Goal: Task Accomplishment & Management: Use online tool/utility

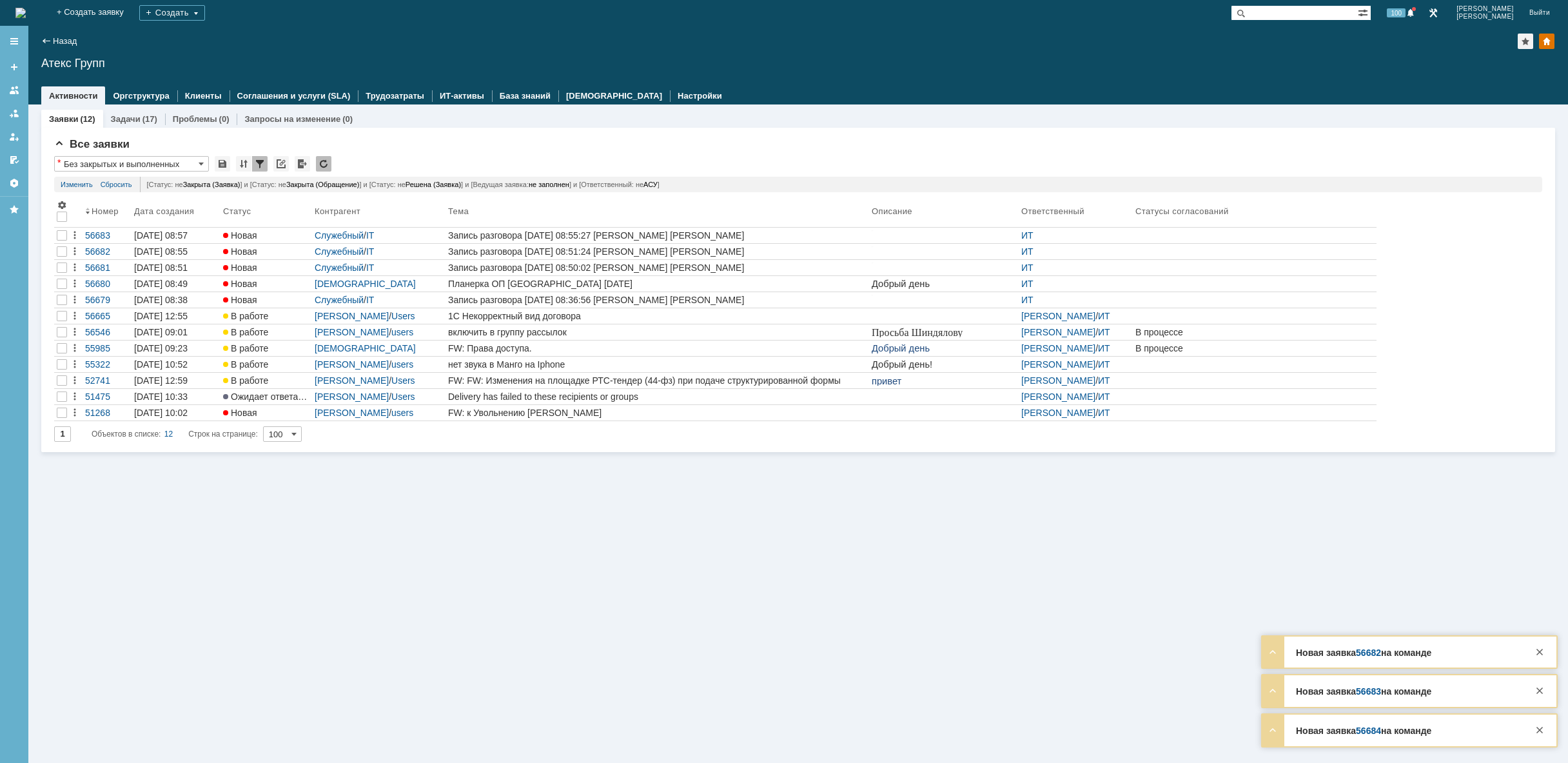
click at [25, 18] on img at bounding box center [21, 13] width 11 height 11
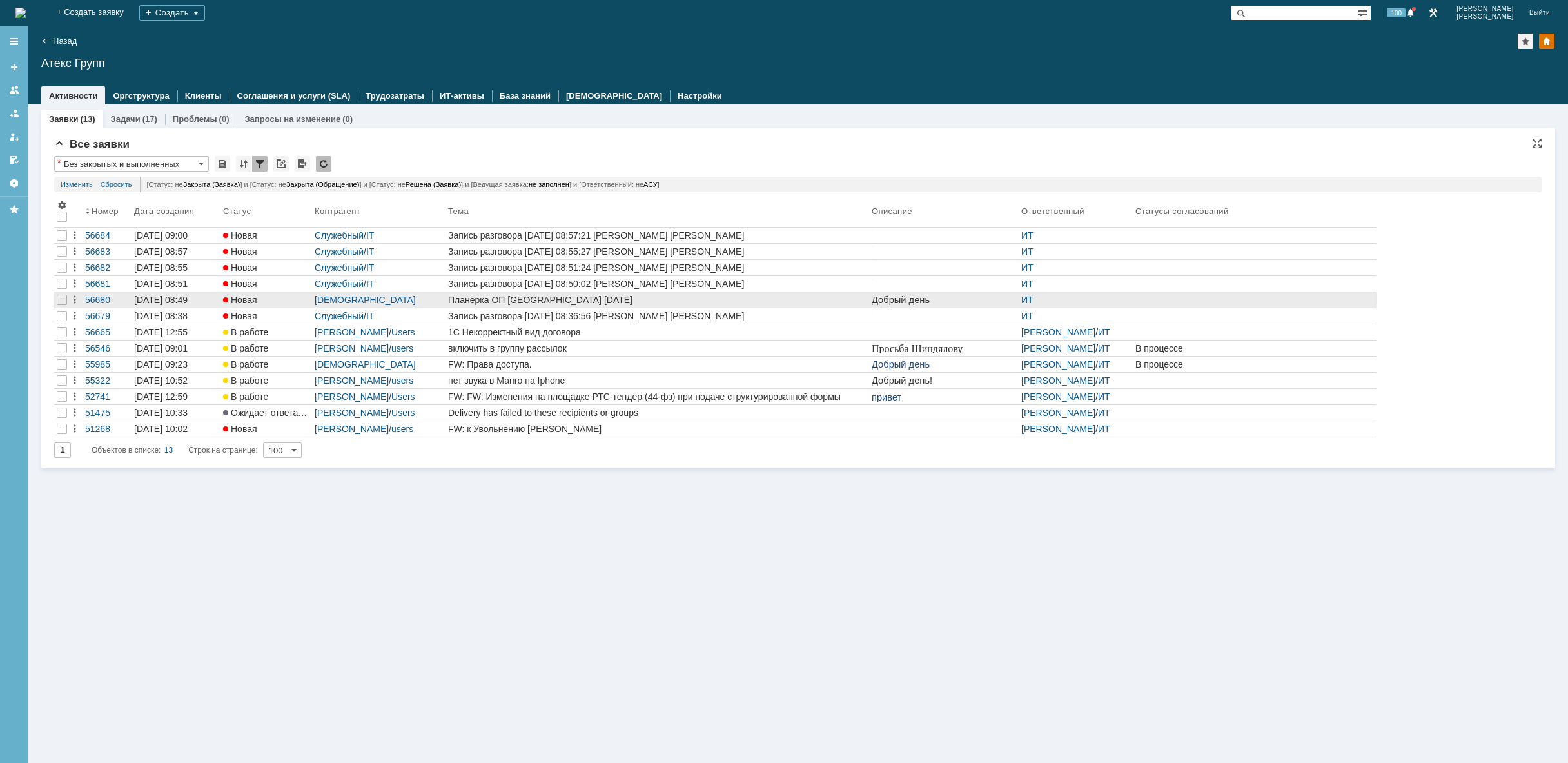
click at [549, 305] on link "Планерка ОП [GEOGRAPHIC_DATA] [DATE]" at bounding box center [656, 300] width 424 height 16
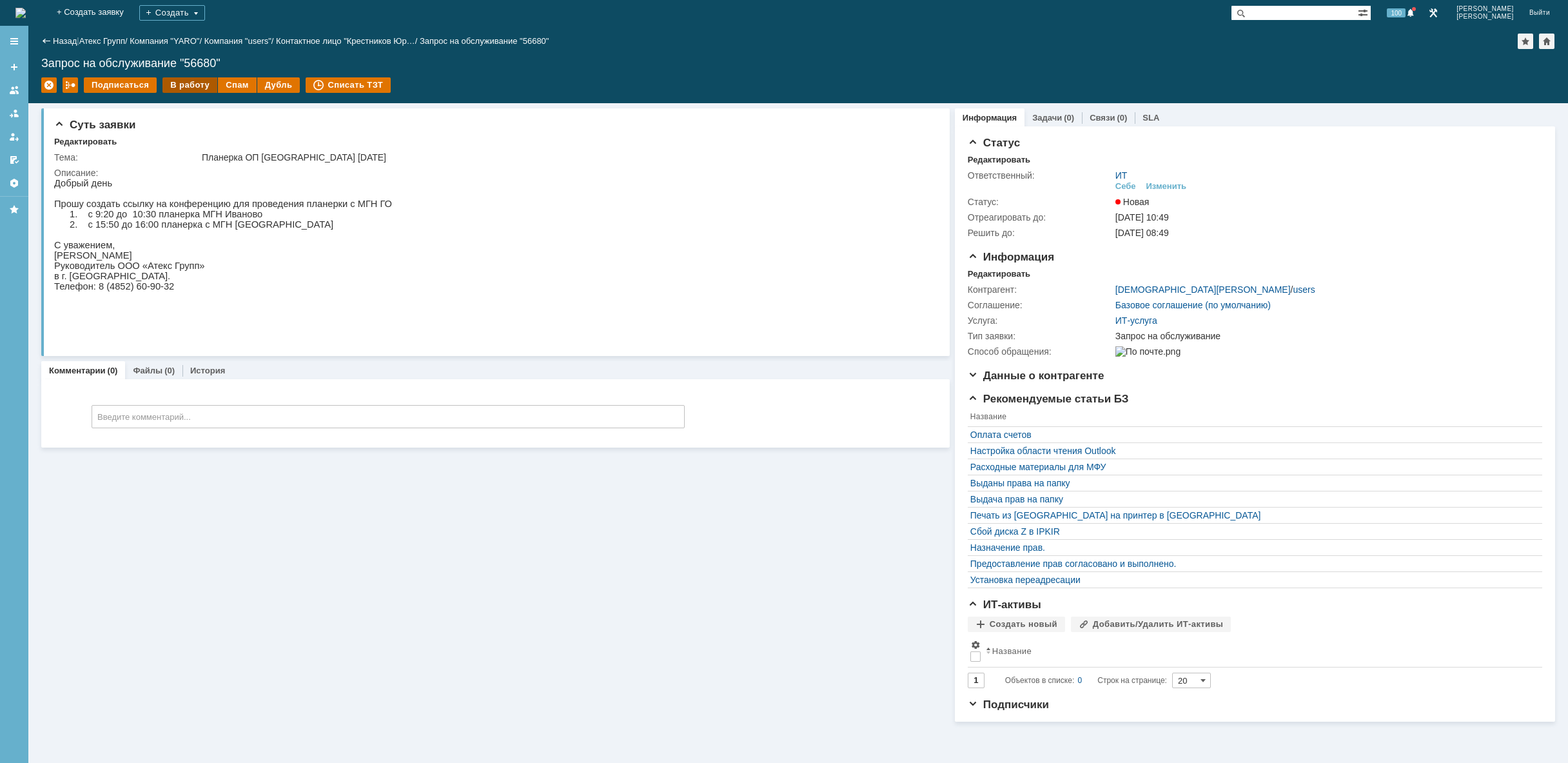
click at [192, 88] on div "В работу" at bounding box center [190, 85] width 55 height 16
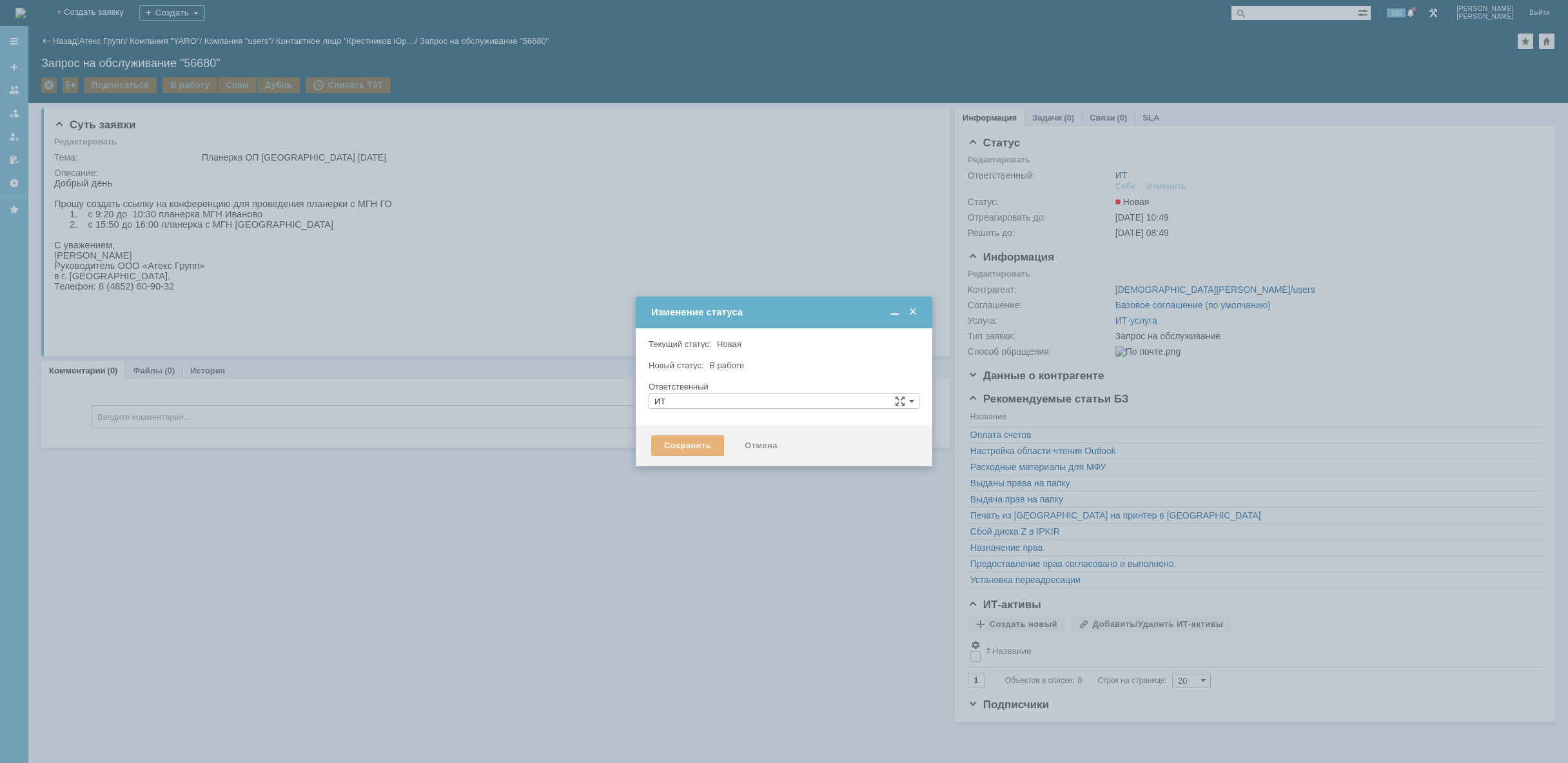
type input "[PERSON_NAME]"
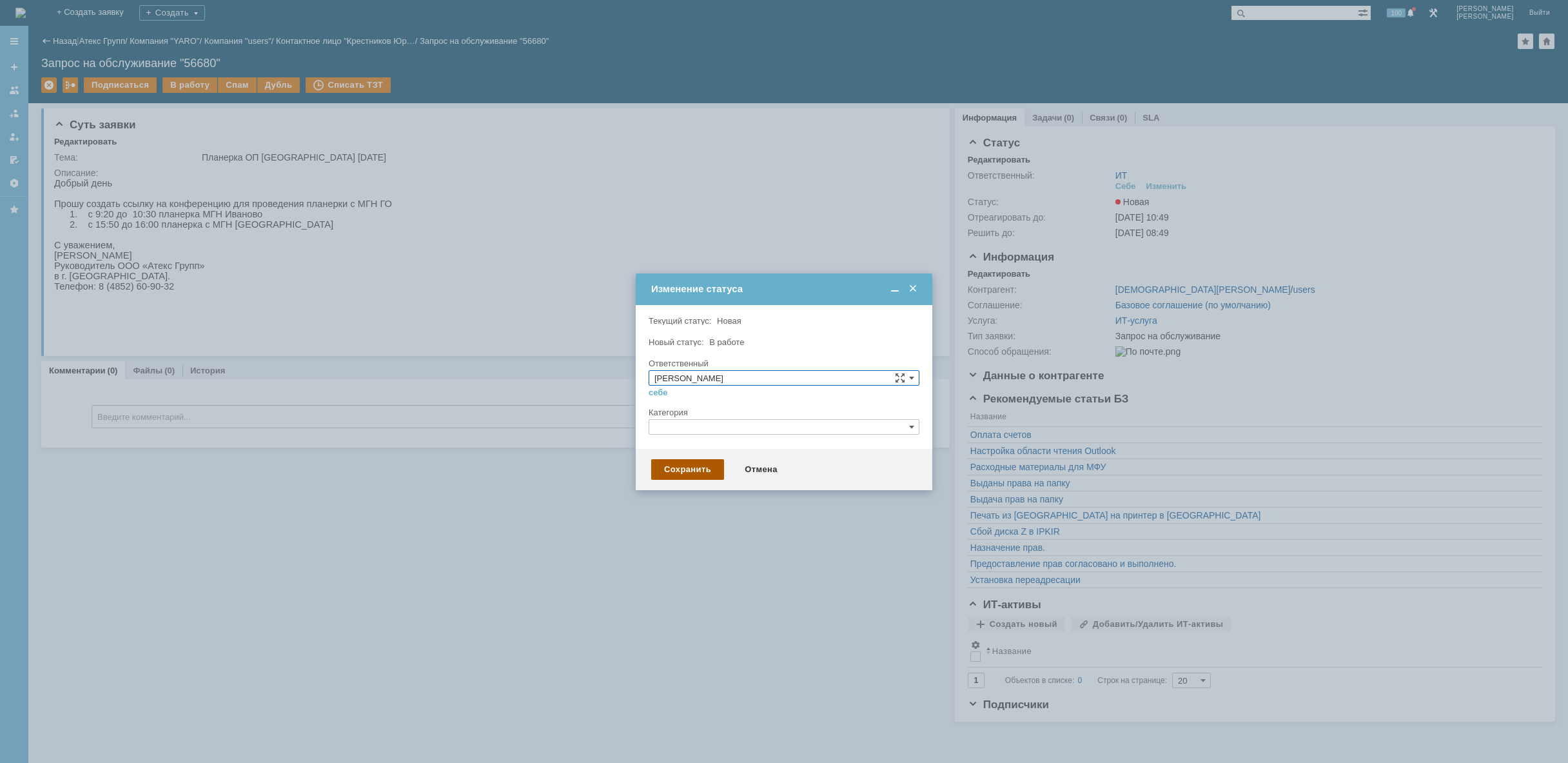
click at [692, 468] on div "Сохранить" at bounding box center [688, 469] width 72 height 21
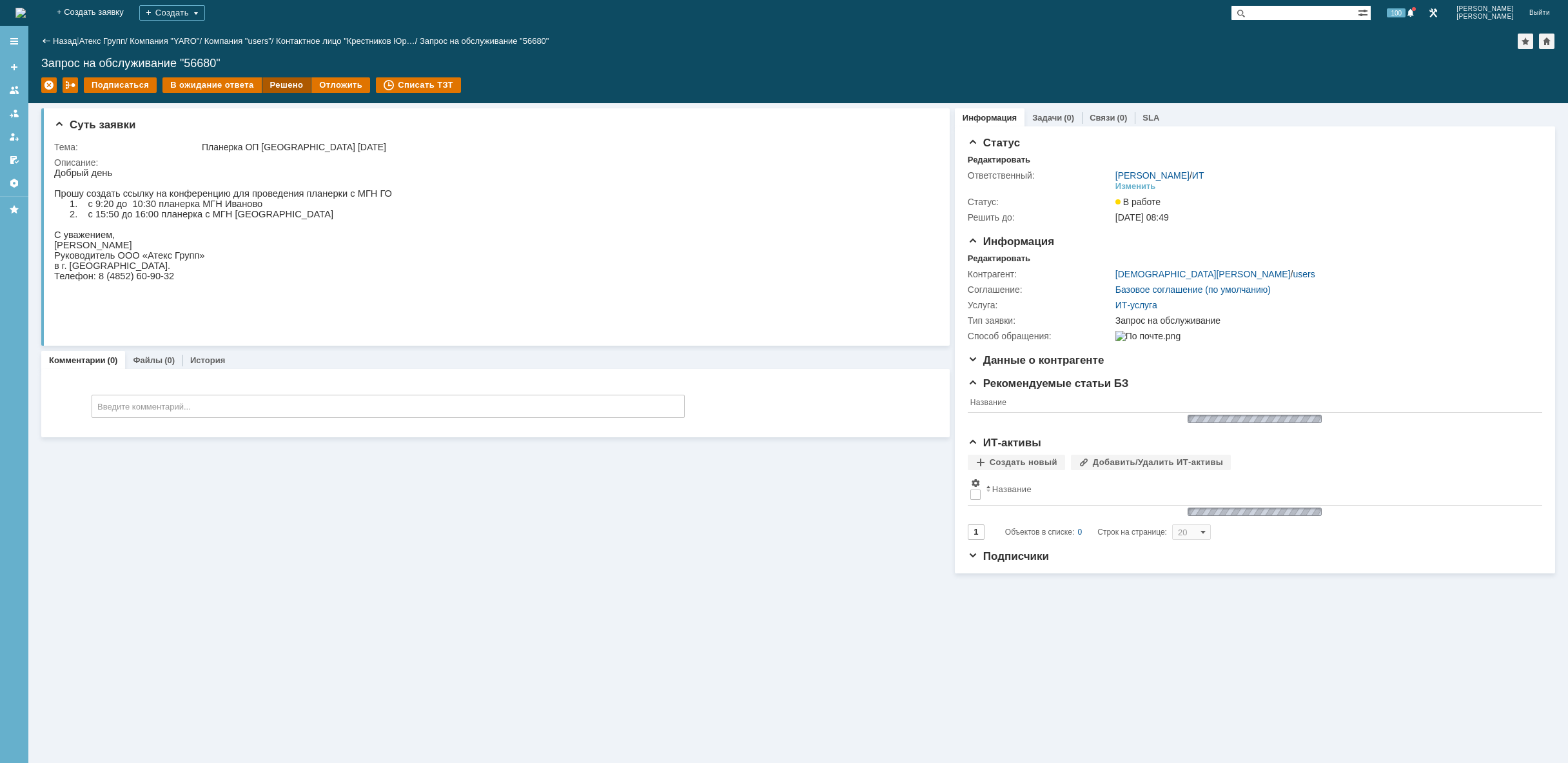
click at [283, 85] on div "Решено" at bounding box center [287, 85] width 49 height 16
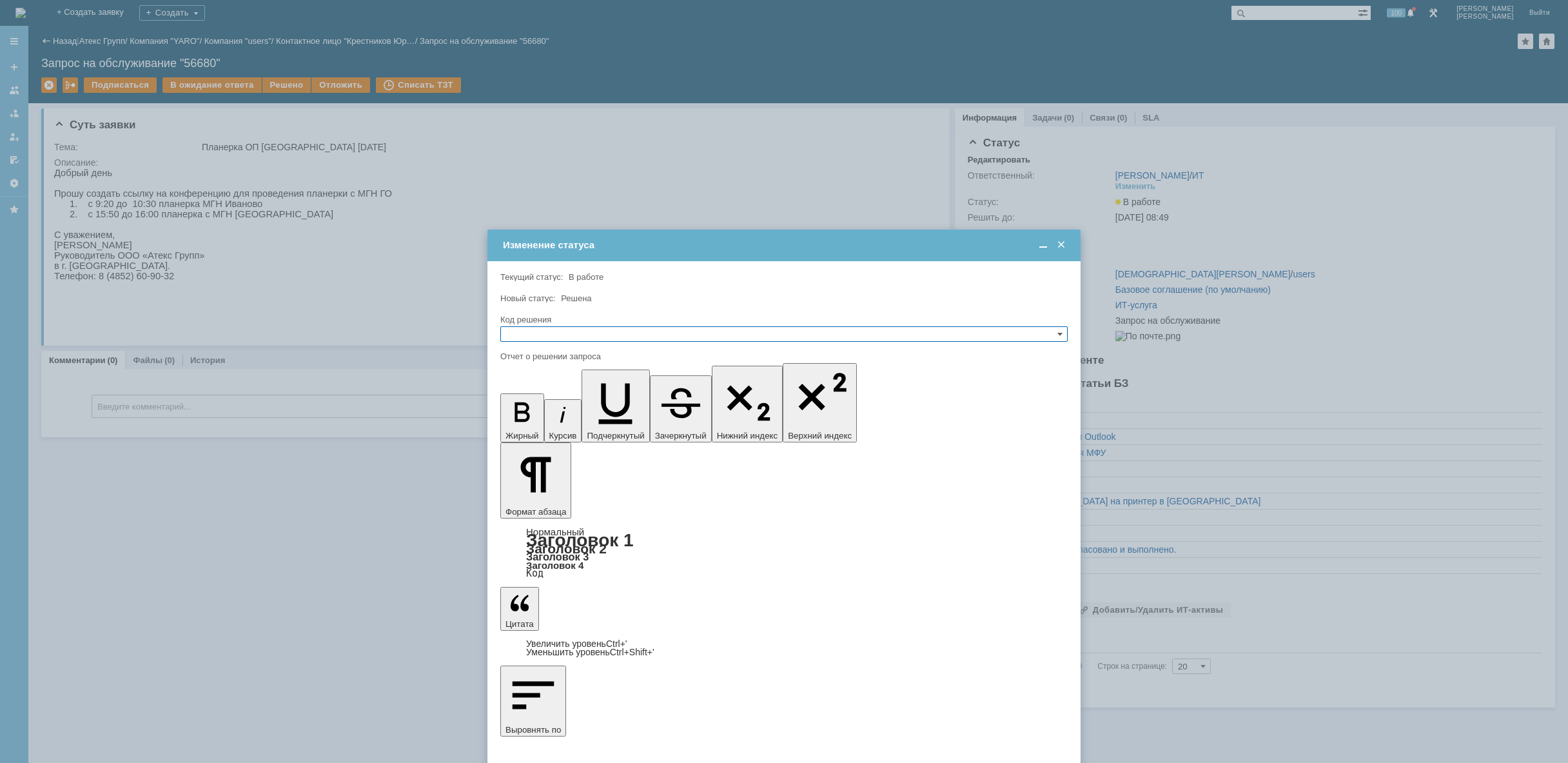
click at [551, 336] on input "text" at bounding box center [784, 334] width 567 height 16
drag, startPoint x: 555, startPoint y: 394, endPoint x: 50, endPoint y: 22, distance: 627.2
click at [555, 394] on span "Решено" at bounding box center [784, 395] width 556 height 11
type input "Решено"
